Goal: Task Accomplishment & Management: Manage account settings

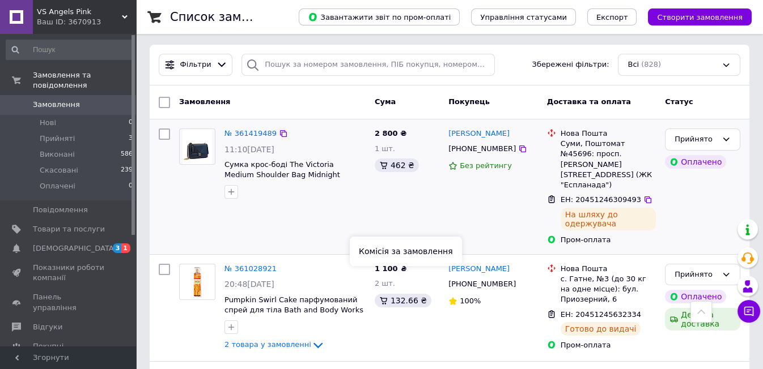
scroll to position [126, 0]
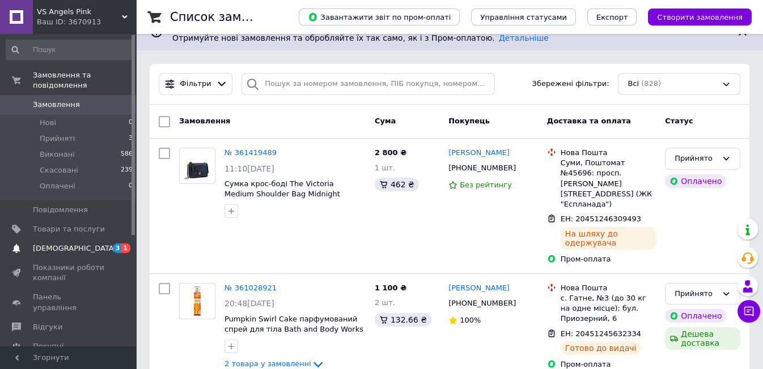
click at [59, 244] on span "[DEMOGRAPHIC_DATA]" at bounding box center [75, 249] width 84 height 10
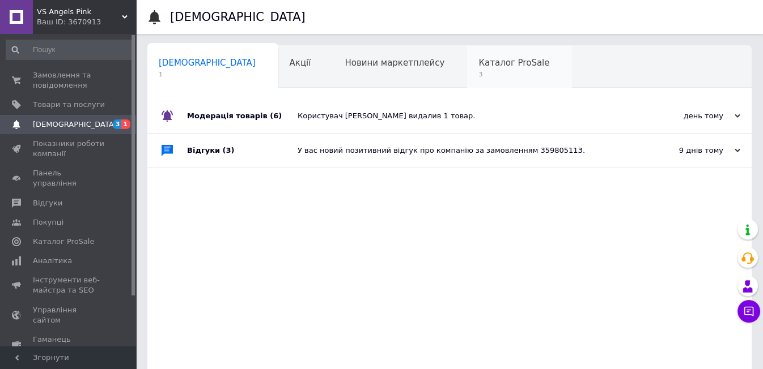
click at [478, 63] on span "Каталог ProSale" at bounding box center [513, 63] width 71 height 10
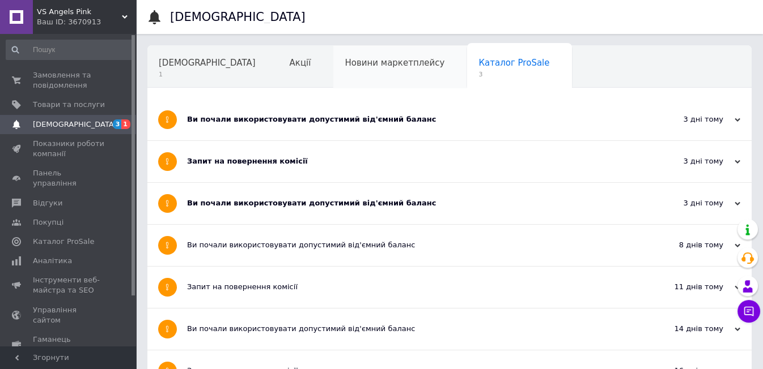
click at [360, 70] on div "Новини маркетплейсу" at bounding box center [400, 67] width 134 height 43
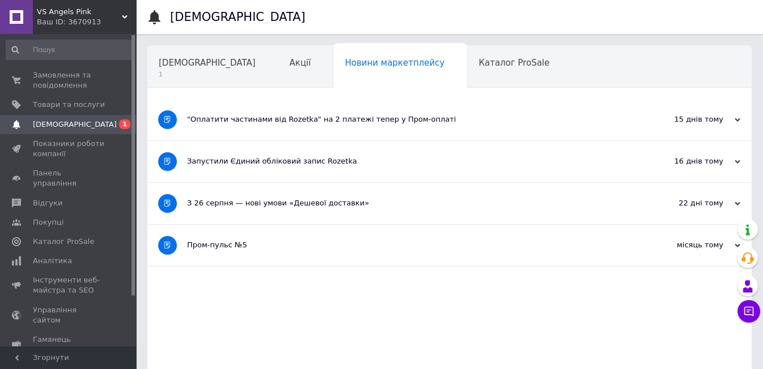
click at [271, 89] on div "Навчання та заходи" at bounding box center [209, 110] width 124 height 43
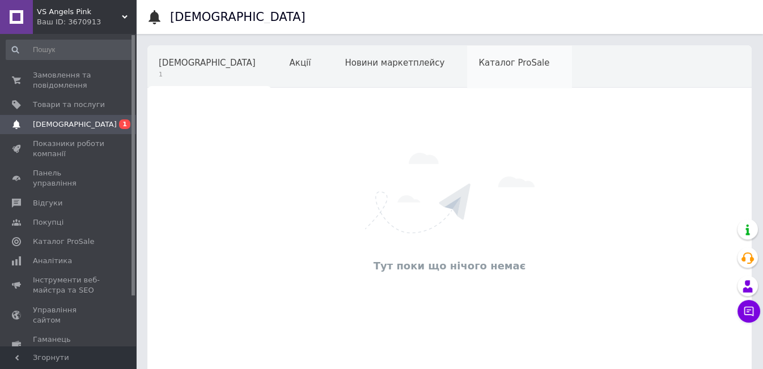
click at [478, 63] on span "Каталог ProSale" at bounding box center [513, 63] width 71 height 10
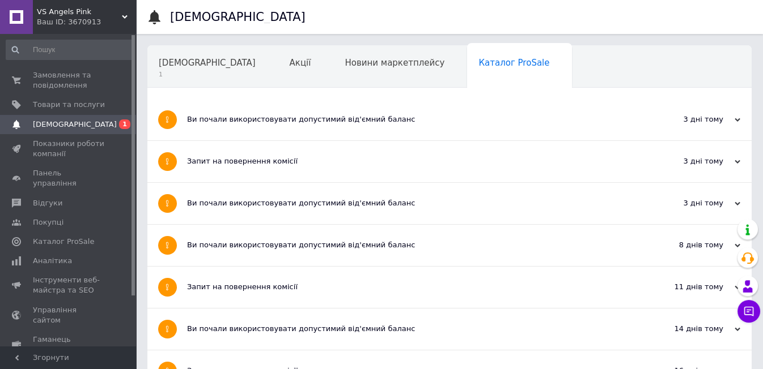
click at [207, 159] on div "Запит на повернення комісії" at bounding box center [407, 161] width 440 height 10
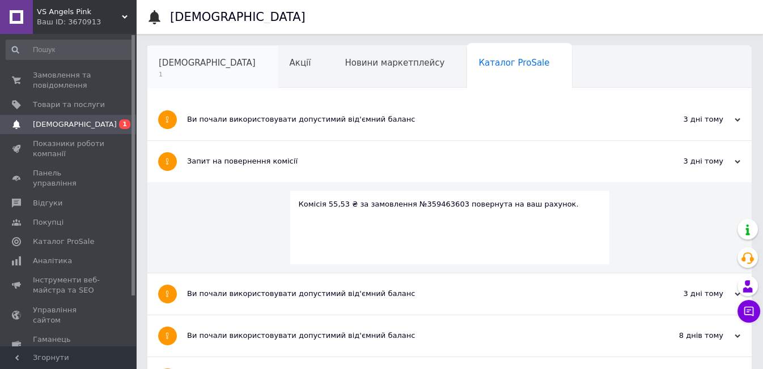
click at [172, 63] on span "[DEMOGRAPHIC_DATA]" at bounding box center [207, 63] width 97 height 10
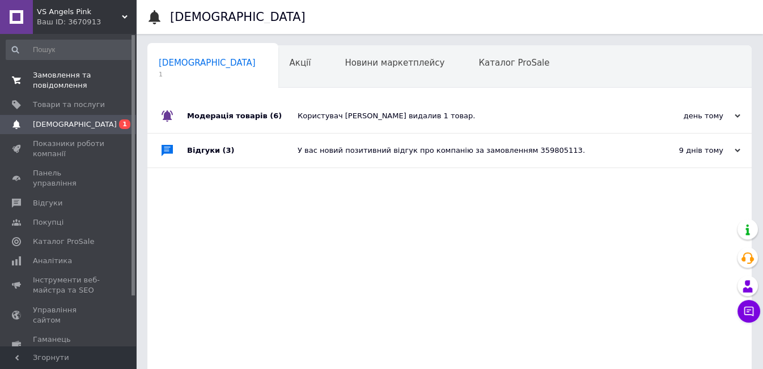
click at [57, 77] on span "Замовлення та повідомлення" at bounding box center [69, 80] width 72 height 20
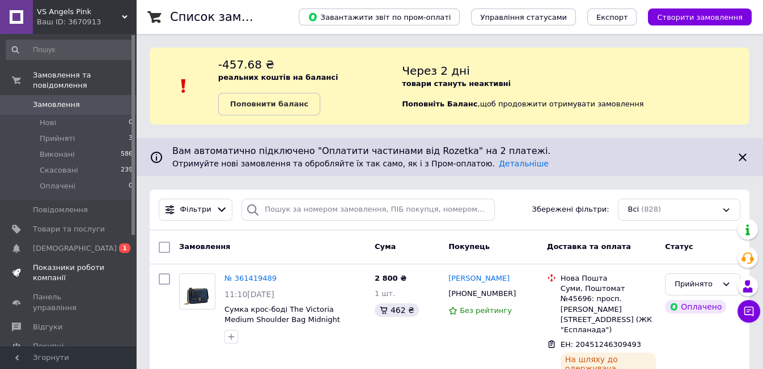
click at [61, 263] on span "Показники роботи компанії" at bounding box center [69, 273] width 72 height 20
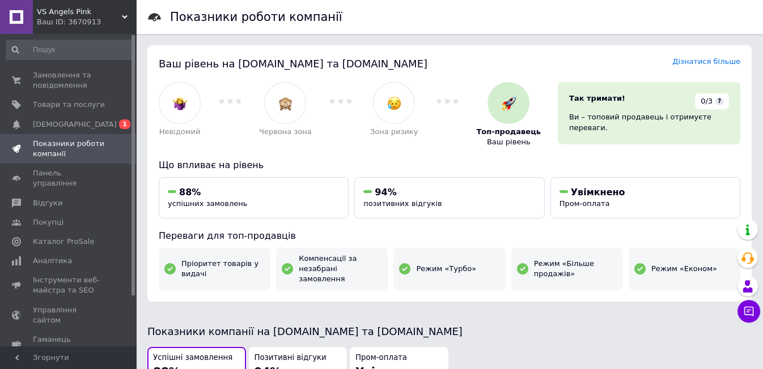
click at [41, 21] on div "Ваш ID: 3670913" at bounding box center [86, 22] width 99 height 10
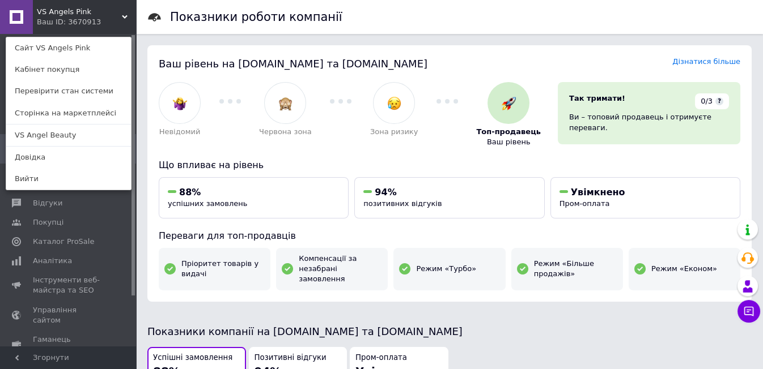
click at [71, 20] on div "Ваш ID: 3670913" at bounding box center [61, 22] width 48 height 10
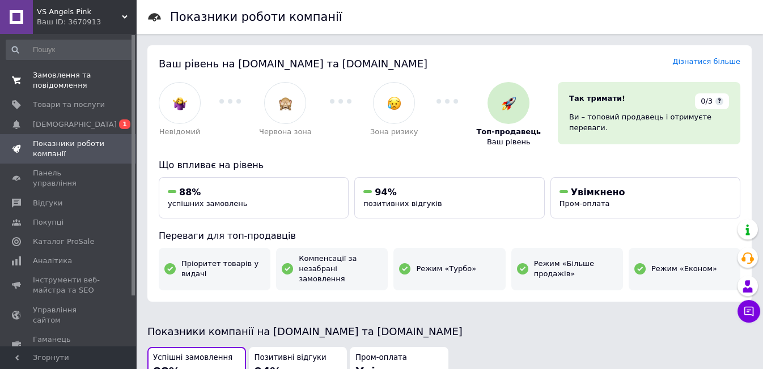
click at [65, 71] on span "Замовлення та повідомлення" at bounding box center [69, 80] width 72 height 20
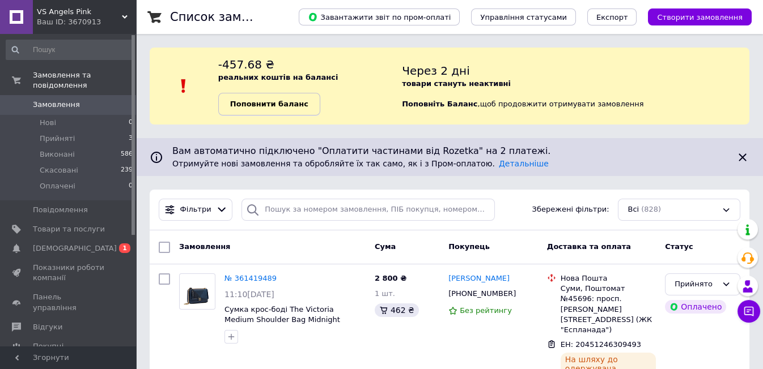
click at [288, 108] on b "Поповнити баланс" at bounding box center [269, 104] width 78 height 9
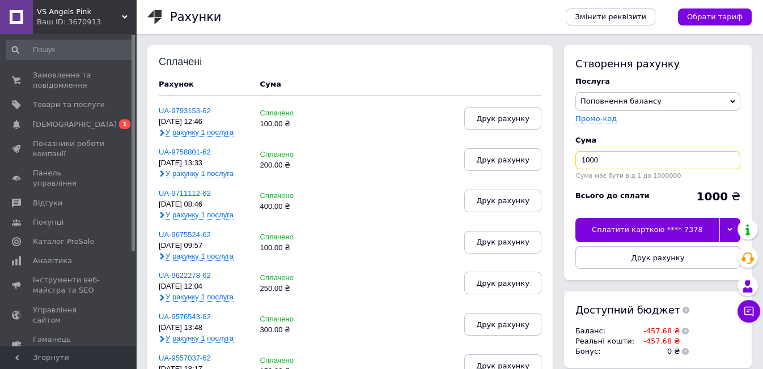
drag, startPoint x: 611, startPoint y: 159, endPoint x: 571, endPoint y: 165, distance: 40.7
click at [571, 165] on div "Створення рахунку Послуга Поповнення балансу Premium-дизайн Промо-код Cума 1000…" at bounding box center [658, 162] width 188 height 235
type input "500"
click at [729, 233] on div at bounding box center [729, 230] width 21 height 24
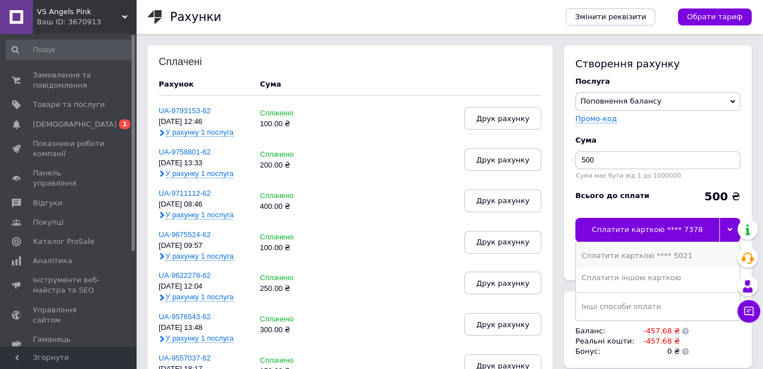
click at [639, 259] on div "Сплатити карткою **** 5021" at bounding box center [657, 256] width 152 height 10
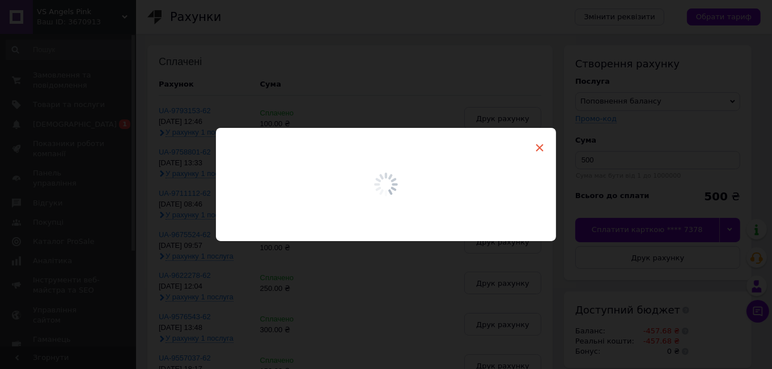
click at [536, 150] on span "×" at bounding box center [539, 147] width 10 height 19
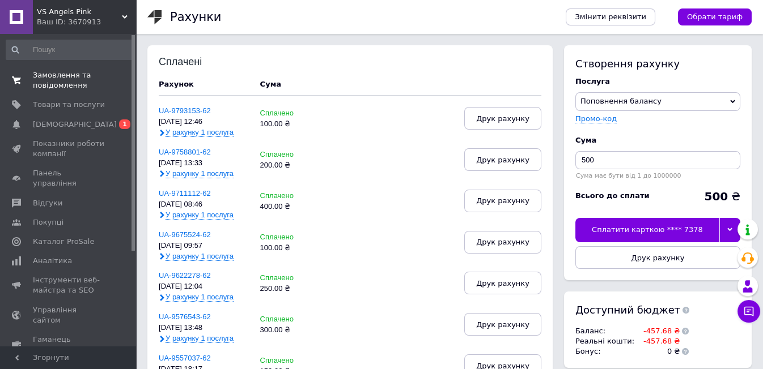
click at [41, 78] on span "Замовлення та повідомлення" at bounding box center [69, 80] width 72 height 20
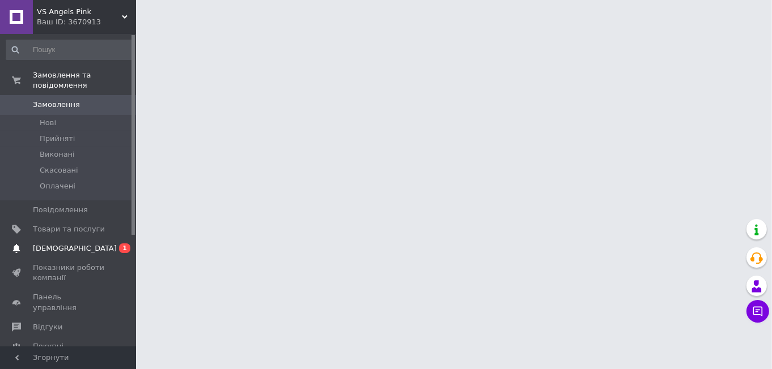
click at [51, 244] on span "[DEMOGRAPHIC_DATA]" at bounding box center [75, 249] width 84 height 10
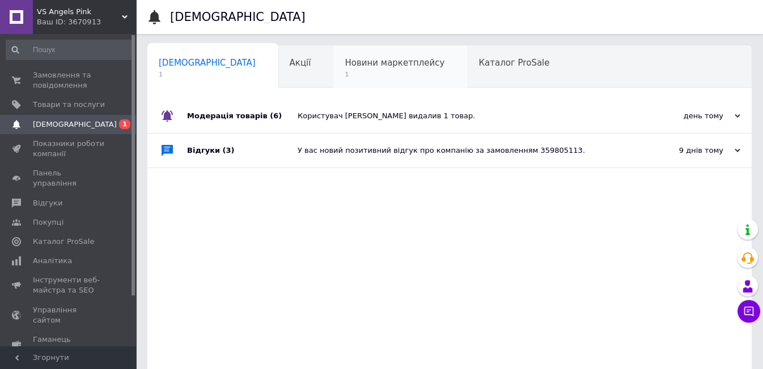
click at [345, 66] on span "Новини маркетплейсу" at bounding box center [395, 63] width 100 height 10
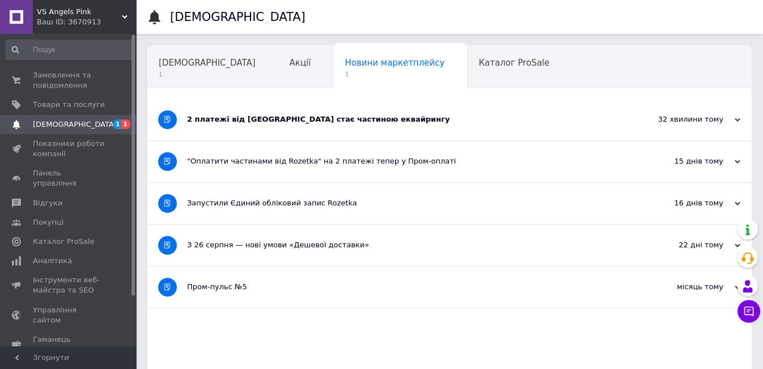
click at [251, 118] on div "2 платежі від [GEOGRAPHIC_DATA] стає частиною еквайрингу" at bounding box center [407, 119] width 440 height 10
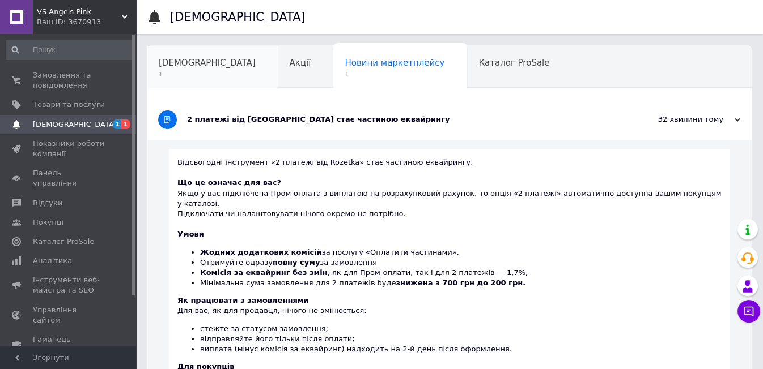
click at [171, 63] on span "[DEMOGRAPHIC_DATA]" at bounding box center [207, 63] width 97 height 10
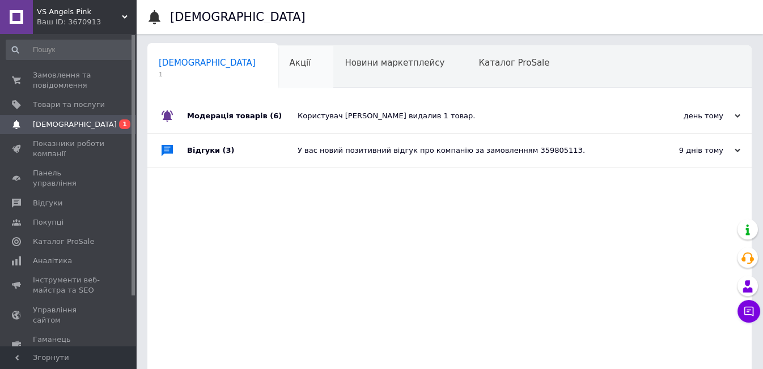
click at [290, 58] on span "Акції" at bounding box center [301, 63] width 22 height 10
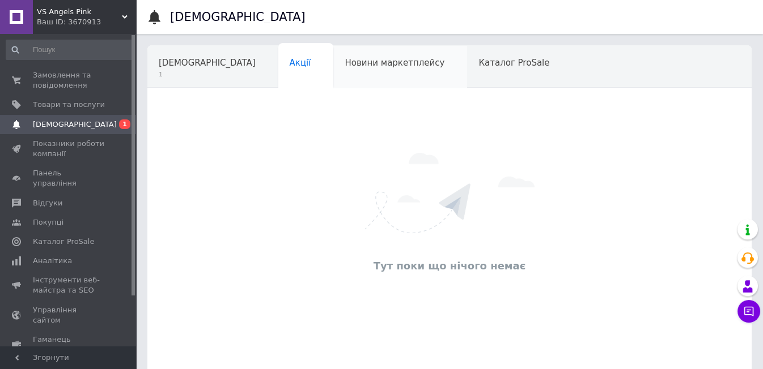
click at [355, 62] on span "Новини маркетплейсу" at bounding box center [395, 63] width 100 height 10
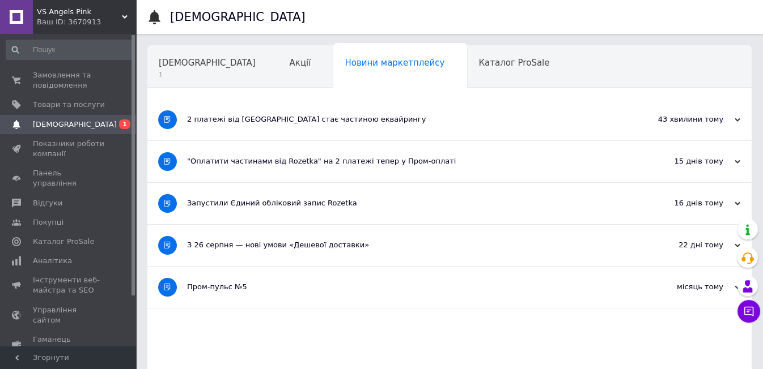
click at [294, 125] on div "2 платежі від [GEOGRAPHIC_DATA] стає частиною еквайрингу" at bounding box center [407, 119] width 440 height 10
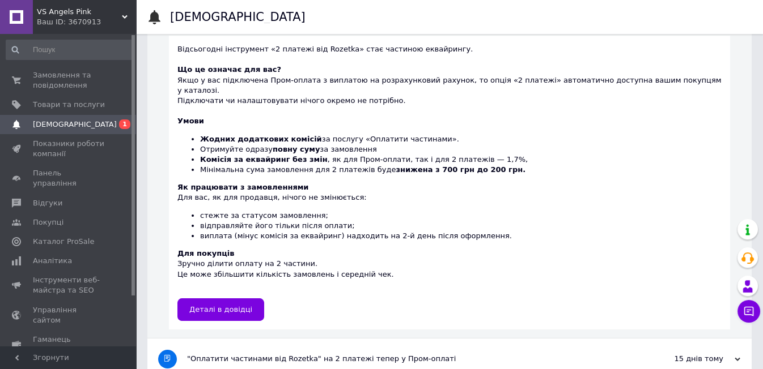
scroll to position [126, 0]
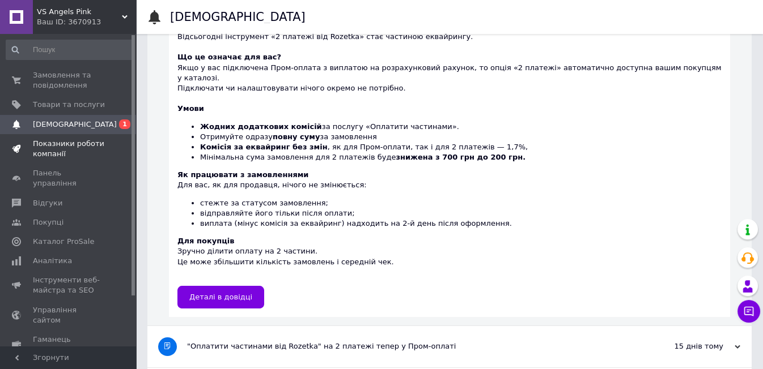
click at [63, 146] on span "Показники роботи компанії" at bounding box center [69, 149] width 72 height 20
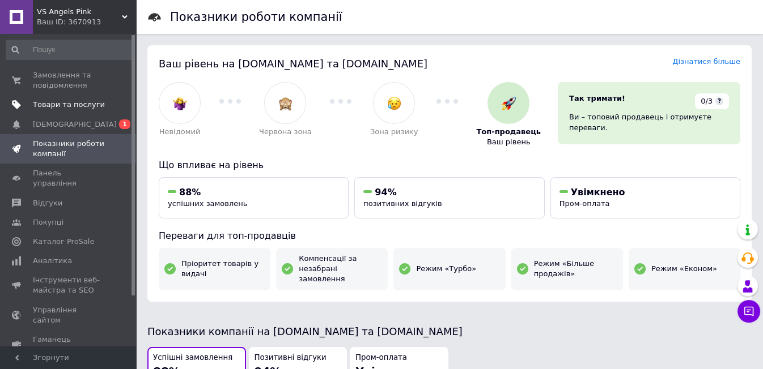
click at [65, 105] on span "Товари та послуги" at bounding box center [69, 105] width 72 height 10
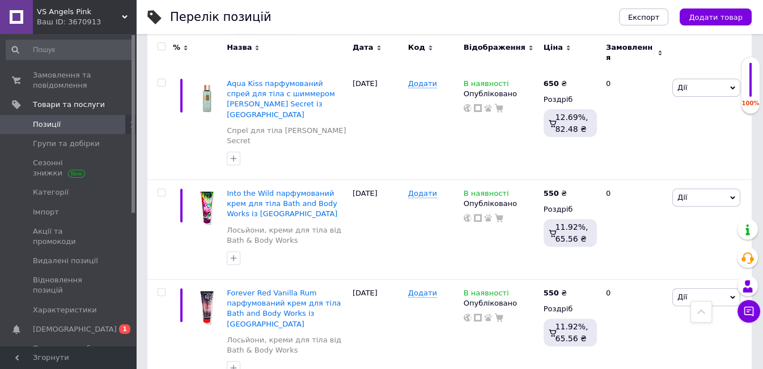
scroll to position [1133, 0]
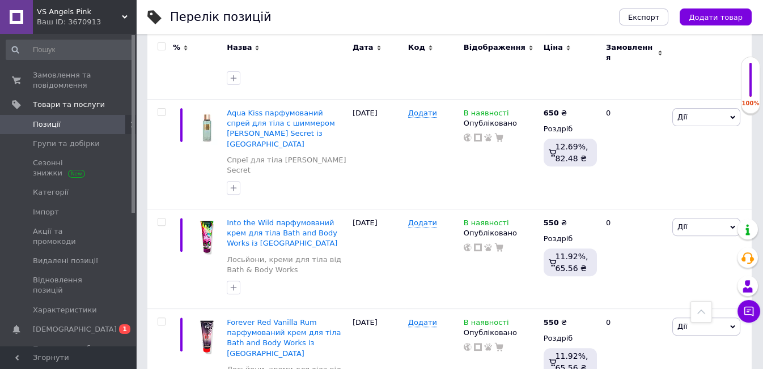
click at [90, 123] on span "Позиції" at bounding box center [69, 125] width 72 height 10
